Goal: Task Accomplishment & Management: Manage account settings

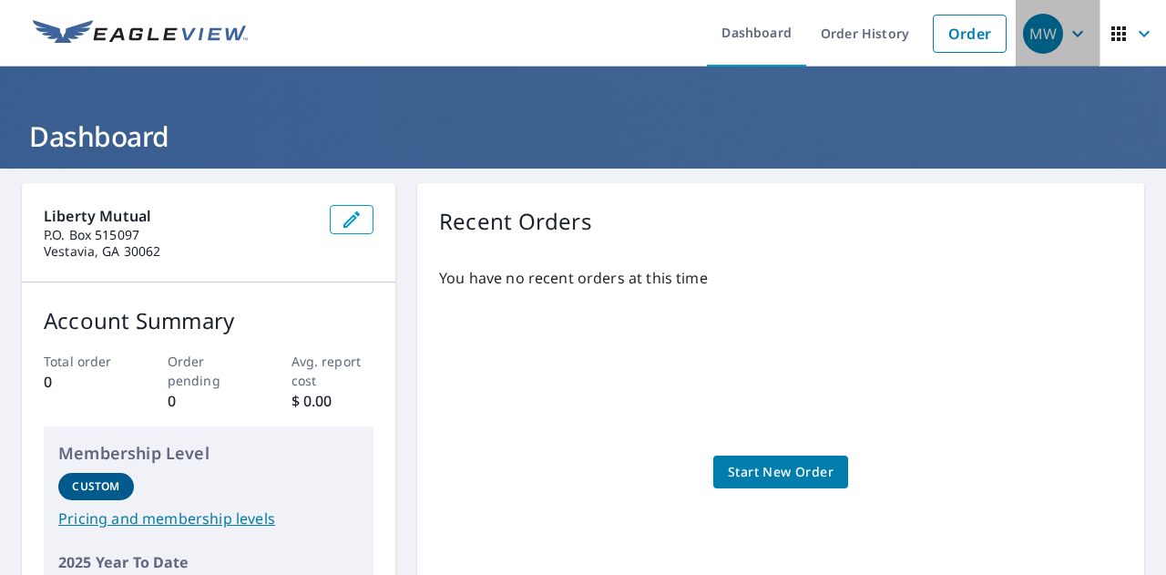
click at [1066, 29] on icon "button" at bounding box center [1077, 34] width 22 height 22
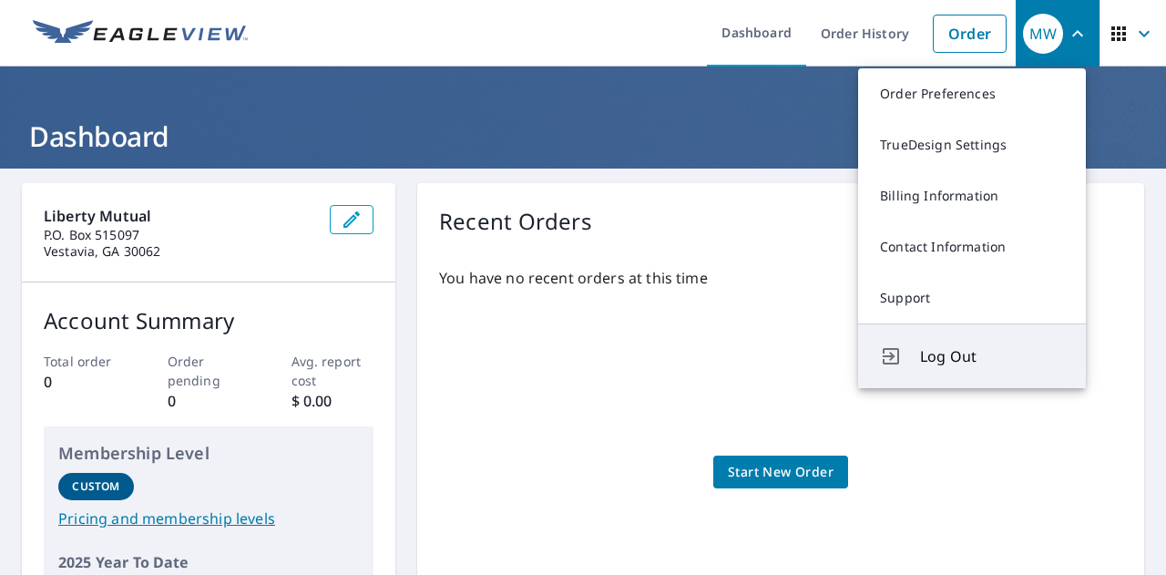
click at [953, 352] on span "Log Out" at bounding box center [992, 356] width 144 height 22
